Goal: Task Accomplishment & Management: Use online tool/utility

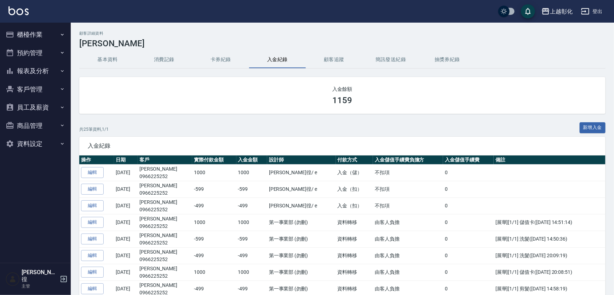
click at [52, 89] on button "客戶管理" at bounding box center [35, 89] width 65 height 18
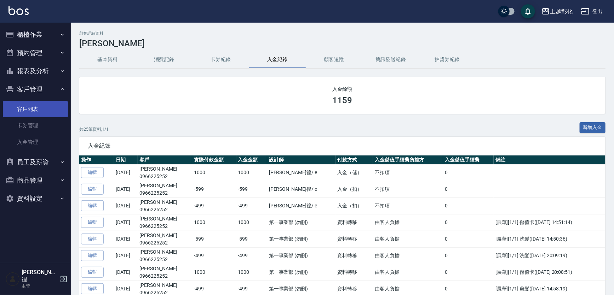
click at [48, 104] on link "客戶列表" at bounding box center [35, 109] width 65 height 16
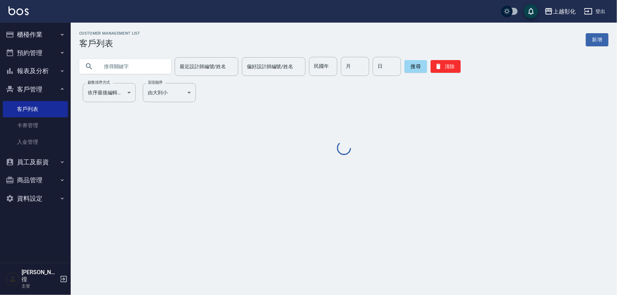
click at [143, 60] on input "text" at bounding box center [132, 66] width 66 height 19
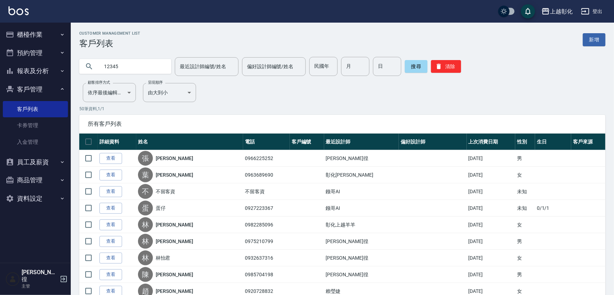
type input "12345"
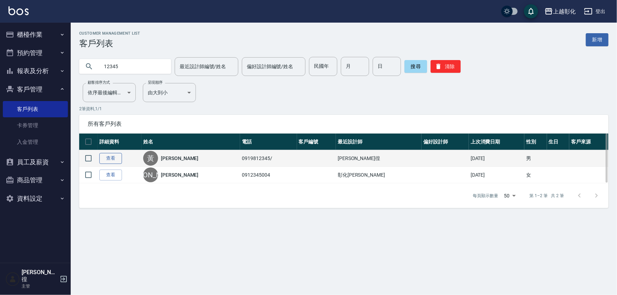
click at [110, 157] on link "查看" at bounding box center [110, 158] width 23 height 11
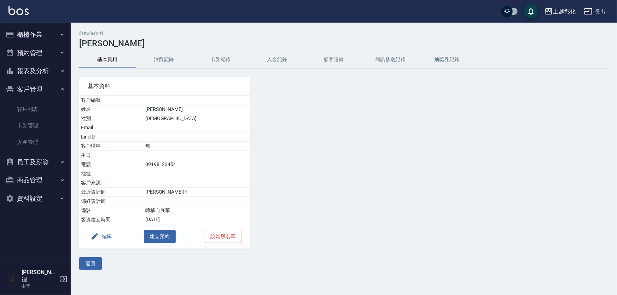
click at [245, 59] on button "卡券紀錄" at bounding box center [220, 59] width 57 height 17
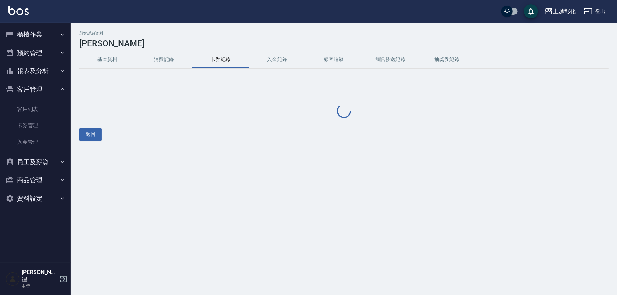
click at [283, 63] on button "入金紀錄" at bounding box center [277, 59] width 57 height 17
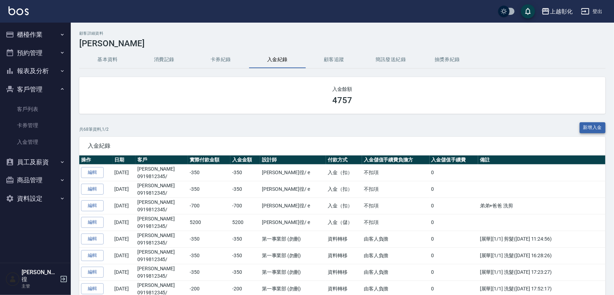
click at [597, 123] on button "新增入金" at bounding box center [592, 127] width 26 height 11
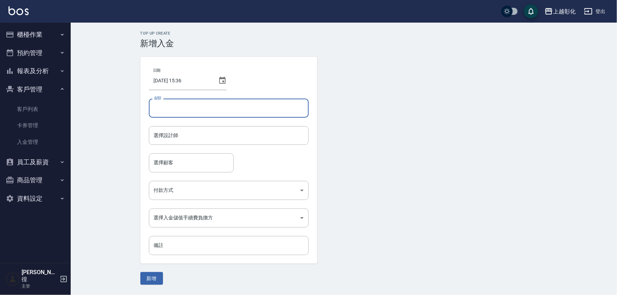
click at [205, 102] on input "金額" at bounding box center [229, 108] width 160 height 19
type input "-849"
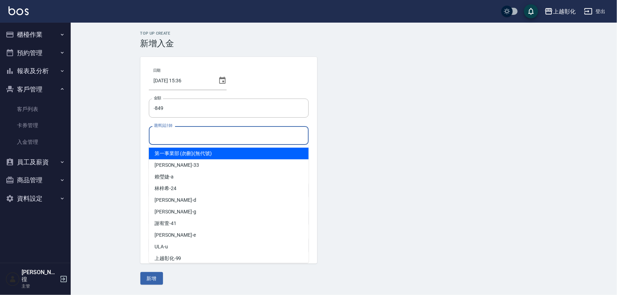
click at [185, 139] on input "選擇設計師" at bounding box center [228, 135] width 153 height 12
click at [178, 152] on div "[PERSON_NAME] -e" at bounding box center [229, 154] width 160 height 12
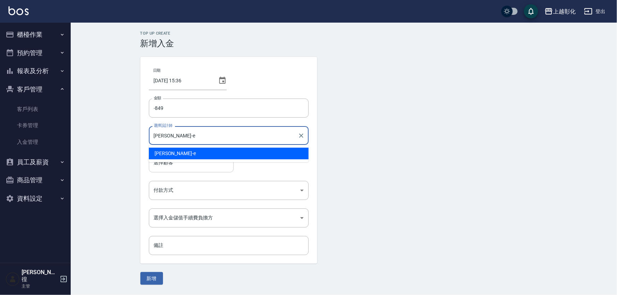
type input "[PERSON_NAME]-e"
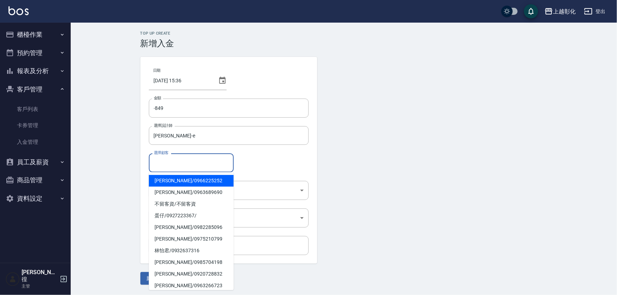
click at [176, 159] on input "選擇顧客" at bounding box center [191, 163] width 79 height 12
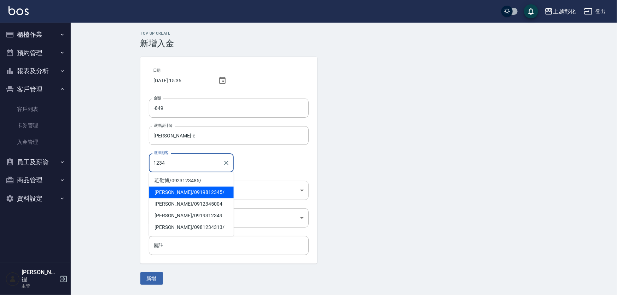
click at [191, 195] on span "[PERSON_NAME]/ 0919812345/" at bounding box center [191, 193] width 85 height 12
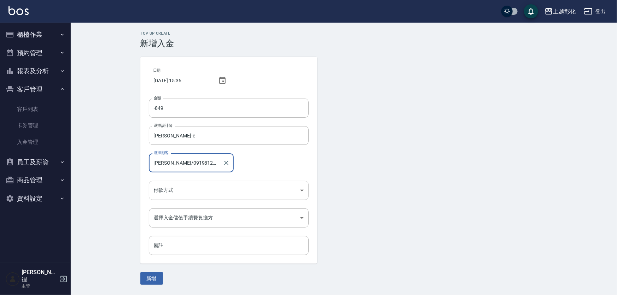
type input "[PERSON_NAME]/0919812345/"
click at [191, 198] on body "上越彰化 登出 櫃檯作業 打帳單 帳單列表 現金收支登錄 材料自購登錄 每日結帳 排班表 現場電腦打卡 預約管理 預約管理 單日預約紀錄 單週預約紀錄 報表及…" at bounding box center [308, 147] width 617 height 295
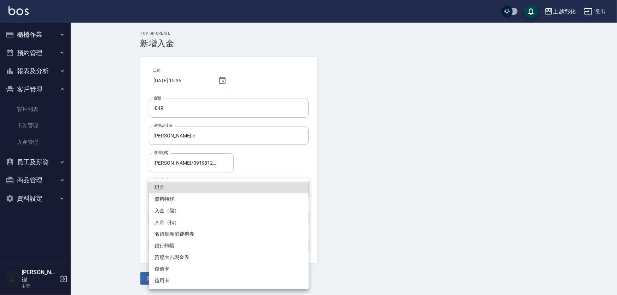
click at [186, 219] on li "入金（扣）" at bounding box center [229, 223] width 160 height 12
type input "入金（扣）"
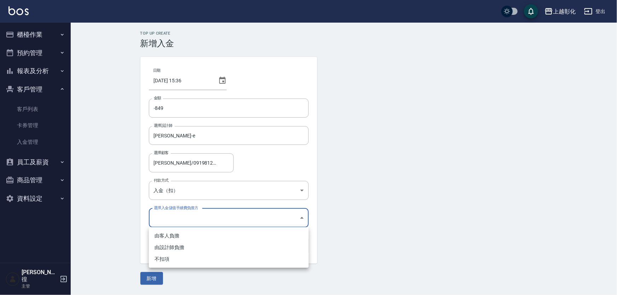
click at [186, 218] on body "上越彰化 登出 櫃檯作業 打帳單 帳單列表 現金收支登錄 材料自購登錄 每日結帳 排班表 現場電腦打卡 預約管理 預約管理 單日預約紀錄 單週預約紀錄 報表及…" at bounding box center [308, 147] width 617 height 295
click at [170, 254] on li "不扣項" at bounding box center [229, 260] width 160 height 12
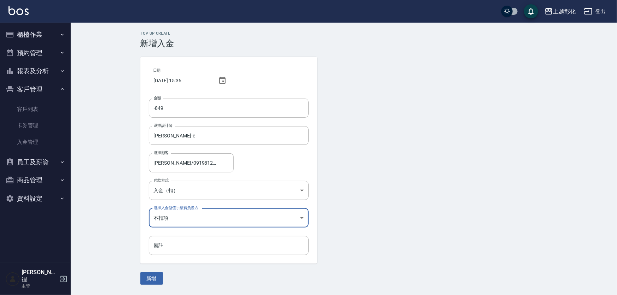
type input "WITHOUTHANDLINGFEE"
click at [170, 258] on div "日期 [DATE] 15:36 金額 -849 金額 選擇設計師 [PERSON_NAME]-e 選擇設計師 選擇顧客 [PERSON_NAME]/09198…" at bounding box center [228, 160] width 177 height 207
click at [172, 249] on input "備註" at bounding box center [229, 245] width 160 height 19
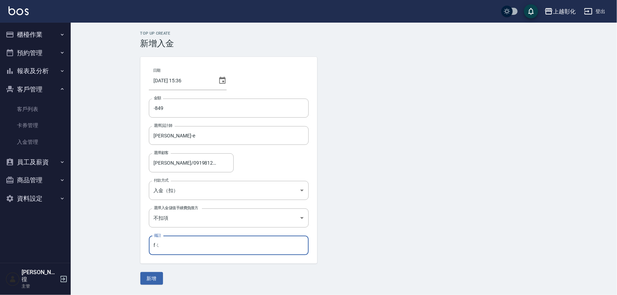
type input "f"
type input "爸"
type input "叔"
type input "爸爸媽媽"
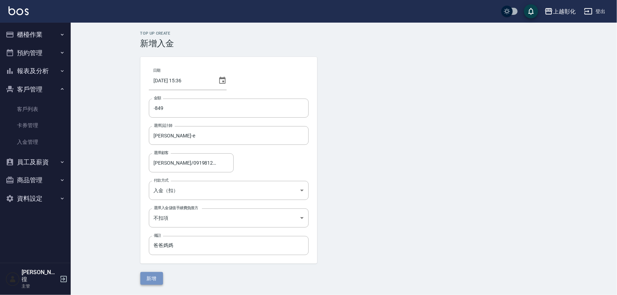
click at [155, 276] on button "新增" at bounding box center [151, 278] width 23 height 13
